Goal: Navigation & Orientation: Find specific page/section

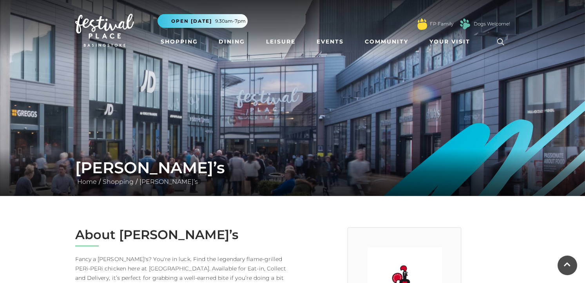
scroll to position [670, 0]
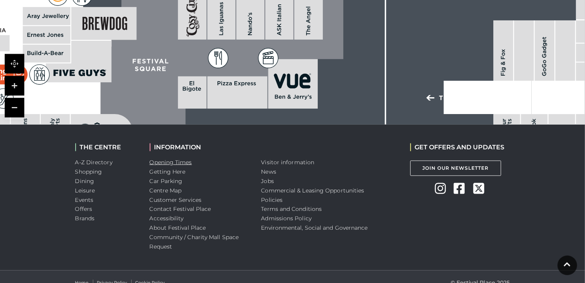
click at [186, 159] on link "Opening Times" at bounding box center [171, 162] width 42 height 7
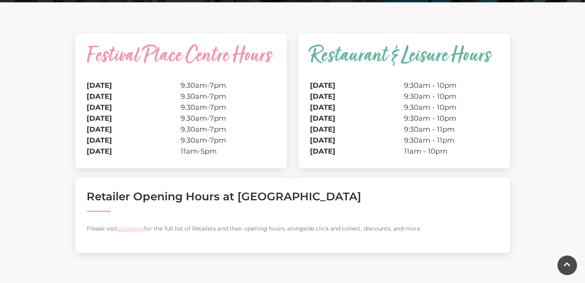
scroll to position [195, 0]
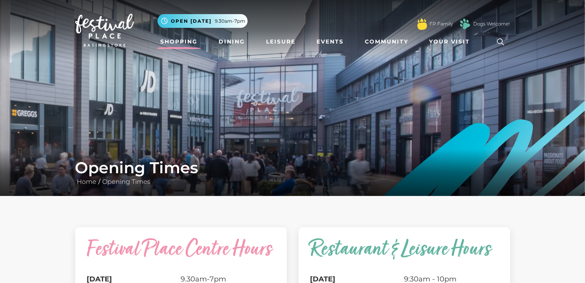
click at [184, 47] on link "Shopping" at bounding box center [178, 41] width 43 height 14
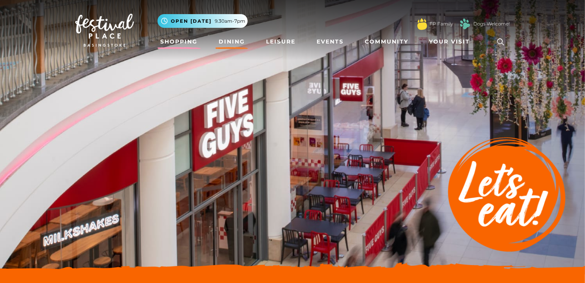
click at [171, 41] on link "Shopping" at bounding box center [178, 41] width 43 height 14
